Goal: Use online tool/utility: Utilize a website feature to perform a specific function

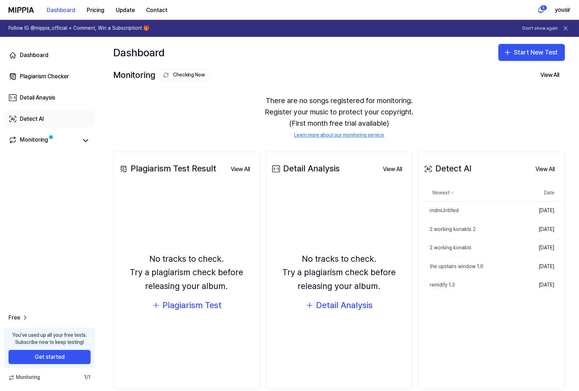
click at [45, 119] on link "Detect AI" at bounding box center [49, 118] width 91 height 17
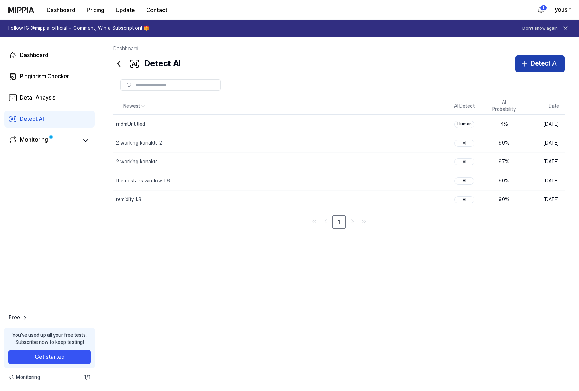
click at [536, 64] on div "Detect AI" at bounding box center [544, 63] width 27 height 10
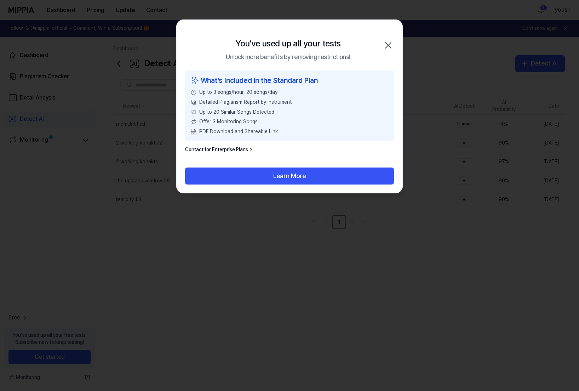
click at [390, 46] on icon "button" at bounding box center [388, 45] width 11 height 11
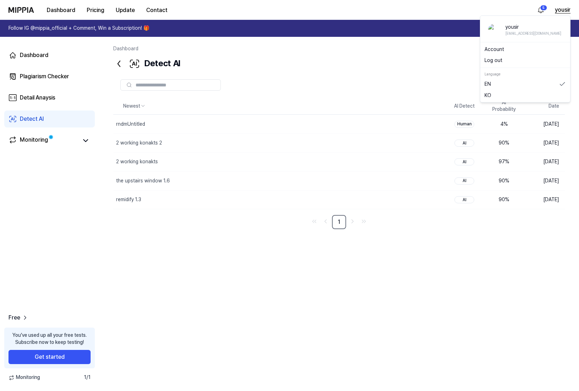
click at [558, 10] on button "yousir" at bounding box center [563, 10] width 16 height 8
click at [504, 62] on button "Log out" at bounding box center [525, 60] width 81 height 7
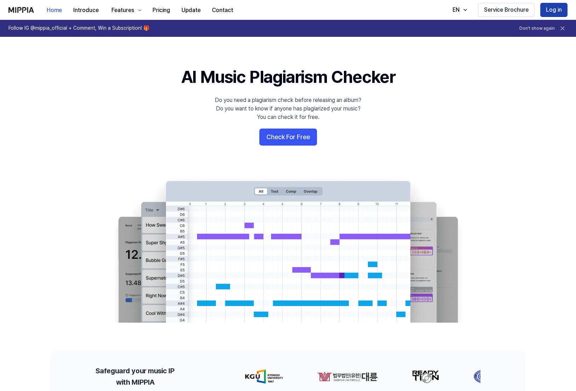
click at [554, 10] on button "Log in" at bounding box center [554, 10] width 27 height 14
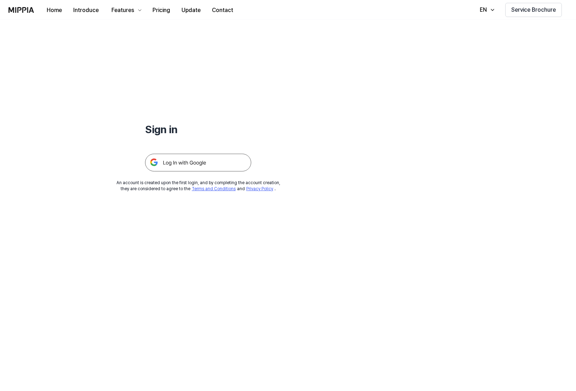
click at [207, 161] on img at bounding box center [198, 163] width 106 height 18
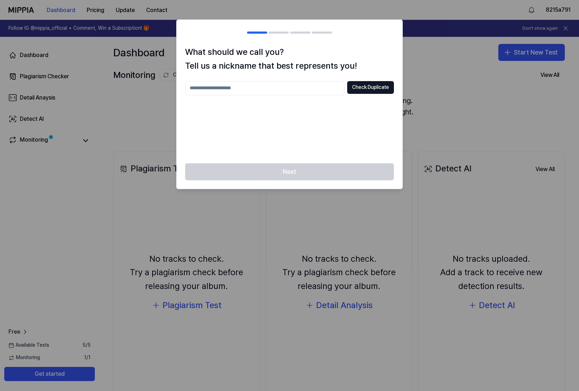
click at [276, 91] on input "text" at bounding box center [264, 88] width 159 height 14
type input "****"
click at [358, 90] on button "Check Duplicate" at bounding box center [370, 87] width 47 height 13
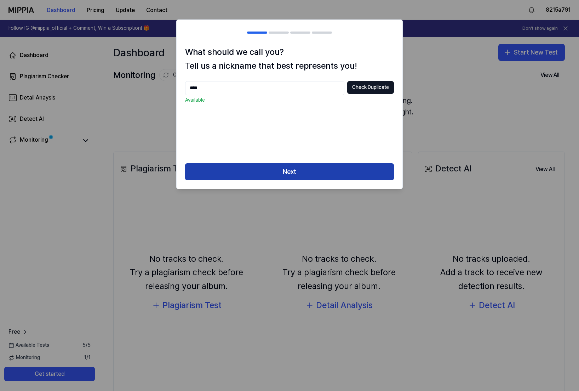
click at [307, 172] on button "Next" at bounding box center [289, 171] width 209 height 17
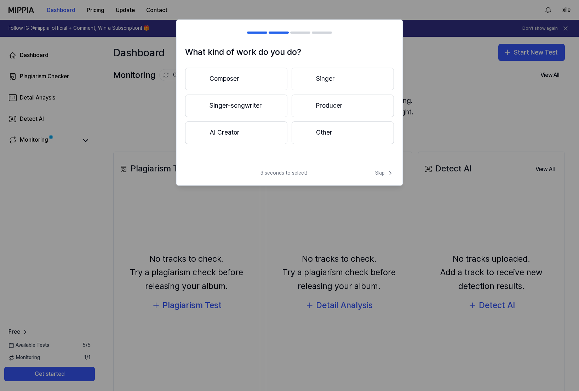
click at [386, 173] on span "Skip" at bounding box center [384, 173] width 19 height 7
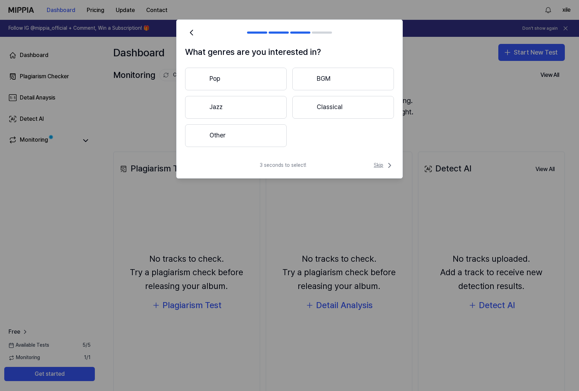
click at [383, 165] on span "Skip" at bounding box center [384, 165] width 20 height 8
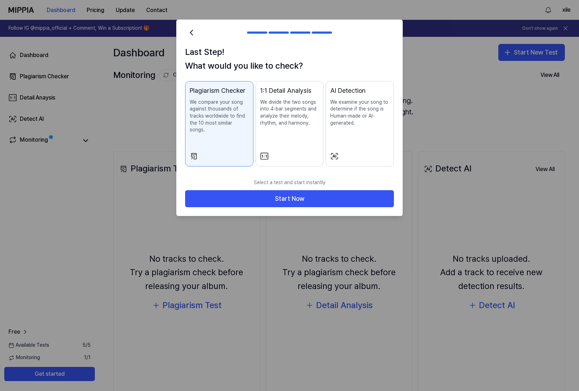
click at [258, 268] on div at bounding box center [289, 195] width 579 height 391
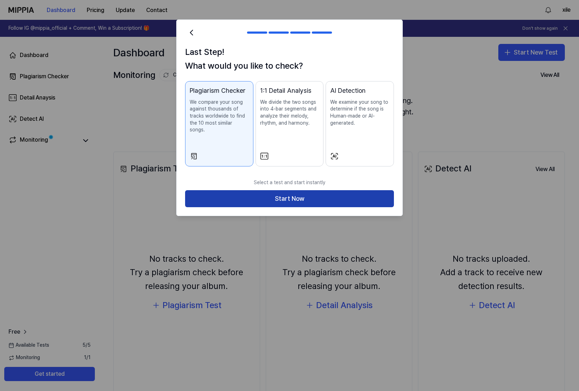
click at [335, 194] on button "Start Now" at bounding box center [289, 198] width 209 height 17
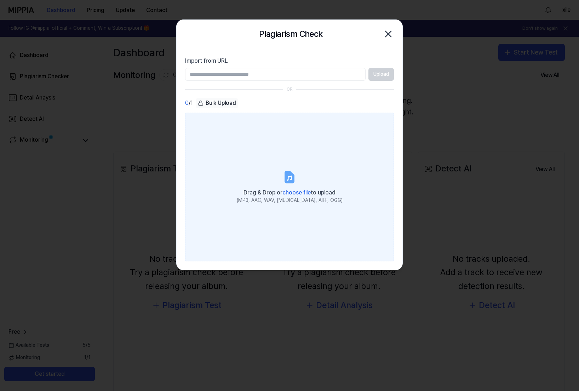
click at [386, 35] on icon "button" at bounding box center [388, 33] width 11 height 11
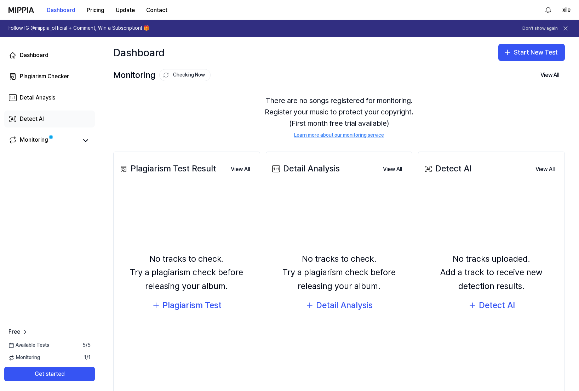
click at [44, 121] on link "Detect AI" at bounding box center [49, 118] width 91 height 17
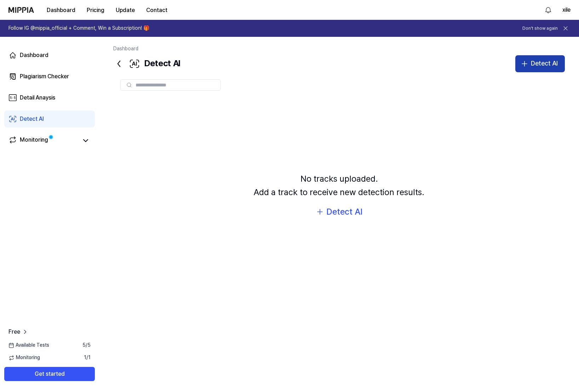
click at [538, 61] on div "Detect AI" at bounding box center [544, 63] width 27 height 10
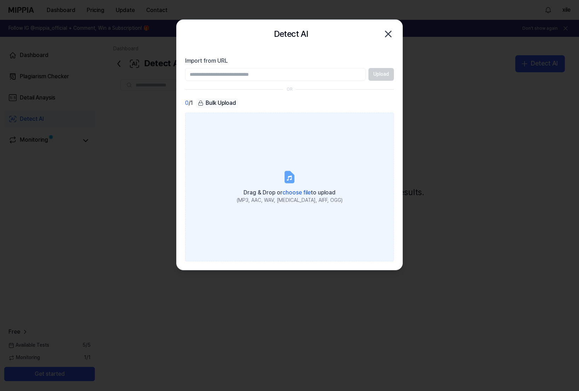
click at [280, 192] on span "Drag & Drop or choose file to upload" at bounding box center [290, 192] width 92 height 7
click at [0, 0] on input "Drag & Drop or choose file to upload (MP3, AAC, WAV, FLAC, AIFF, OGG)" at bounding box center [0, 0] width 0 height 0
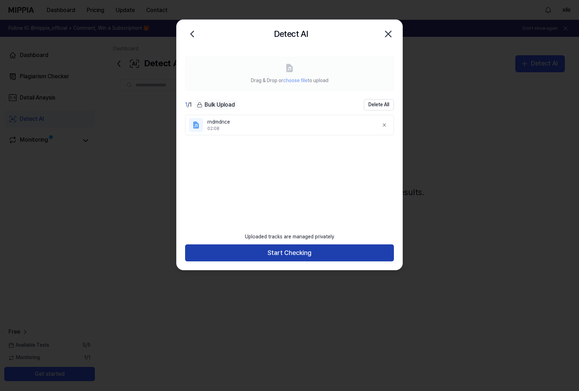
click at [311, 259] on button "Start Checking" at bounding box center [289, 252] width 209 height 17
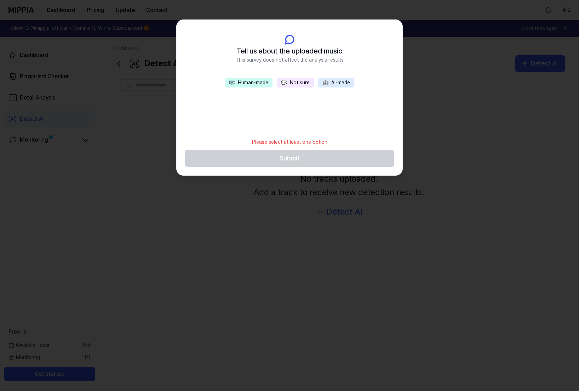
click at [291, 83] on button "💬 Not sure" at bounding box center [295, 83] width 37 height 10
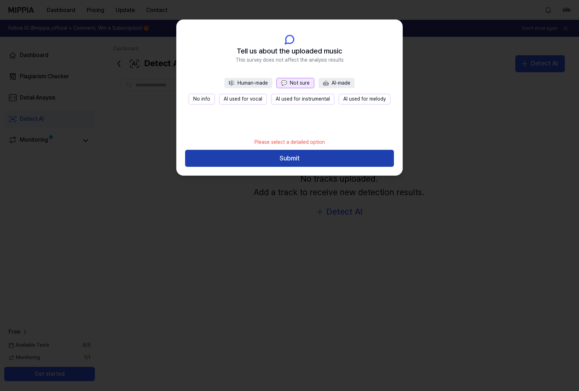
click at [281, 160] on button "Submit" at bounding box center [289, 158] width 209 height 17
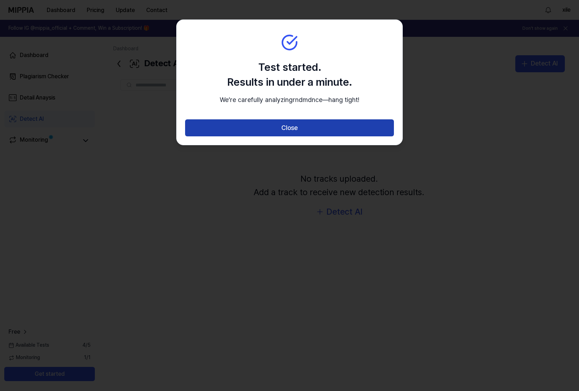
click at [284, 136] on button "Close" at bounding box center [289, 127] width 209 height 17
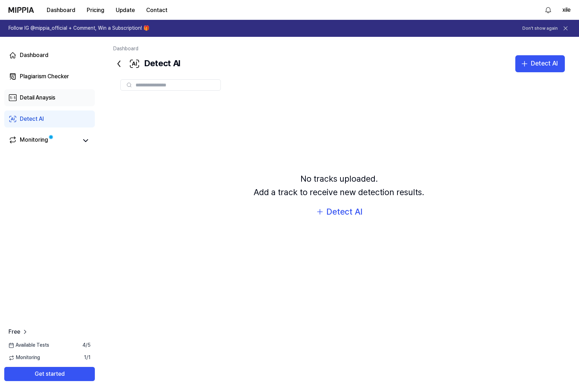
click at [54, 95] on div "Detail Anaysis" at bounding box center [37, 97] width 35 height 8
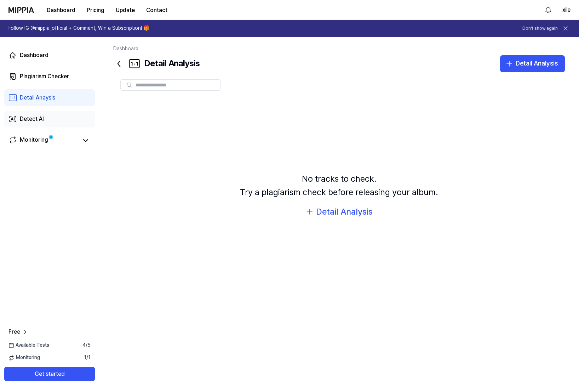
click at [55, 116] on link "Detect AI" at bounding box center [49, 118] width 91 height 17
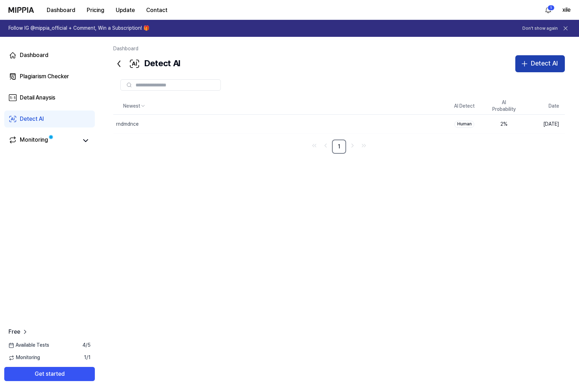
click at [546, 65] on div "Detect AI" at bounding box center [544, 63] width 27 height 10
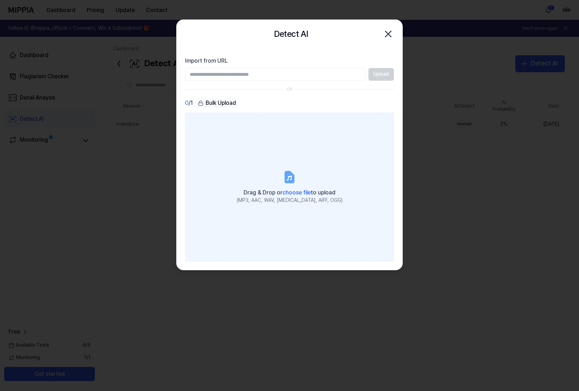
click at [293, 172] on icon at bounding box center [290, 177] width 14 height 14
click at [0, 0] on input "Drag & Drop or choose file to upload (MP3, AAC, WAV, FLAC, AIFF, OGG)" at bounding box center [0, 0] width 0 height 0
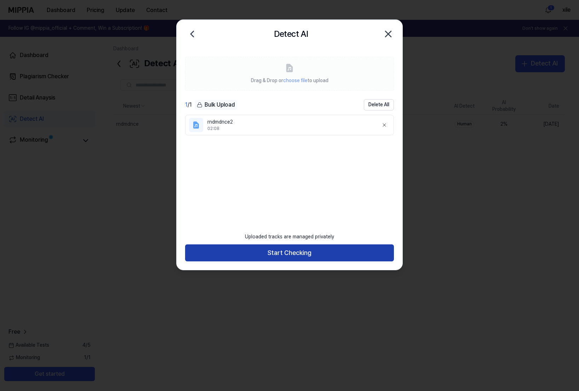
click at [336, 256] on button "Start Checking" at bounding box center [289, 252] width 209 height 17
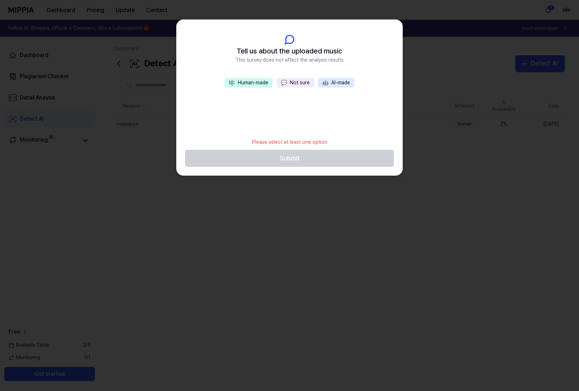
click at [295, 83] on button "💬 Not sure" at bounding box center [295, 83] width 37 height 10
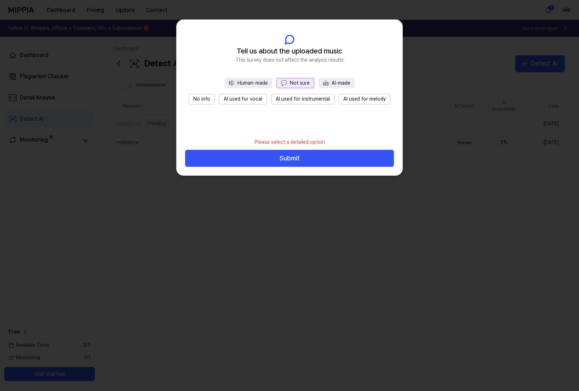
click at [289, 156] on button "Submit" at bounding box center [289, 158] width 209 height 17
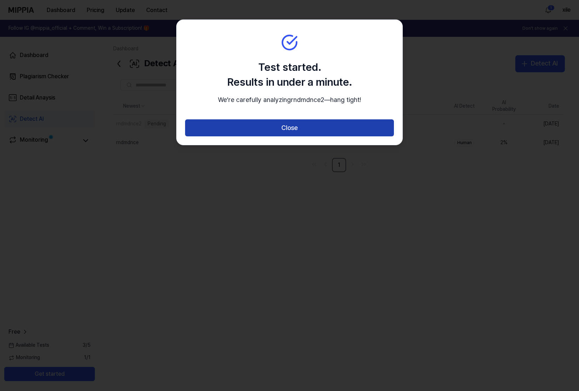
click at [293, 136] on button "Close" at bounding box center [289, 127] width 209 height 17
